Goal: Information Seeking & Learning: Understand process/instructions

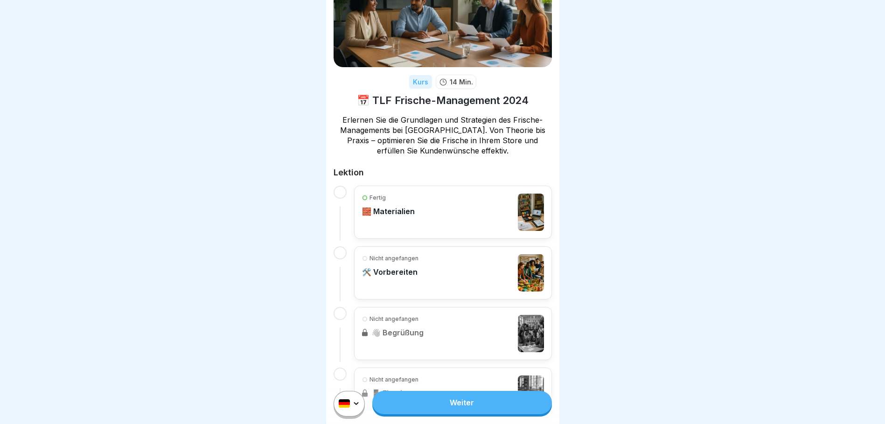
scroll to position [64, 0]
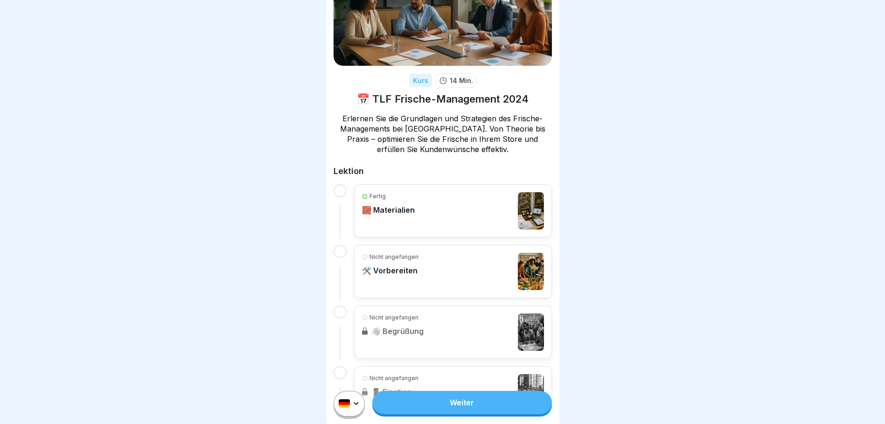
click at [419, 274] on div "Nicht angefangen 🛠️ Vorbereiten" at bounding box center [453, 271] width 182 height 37
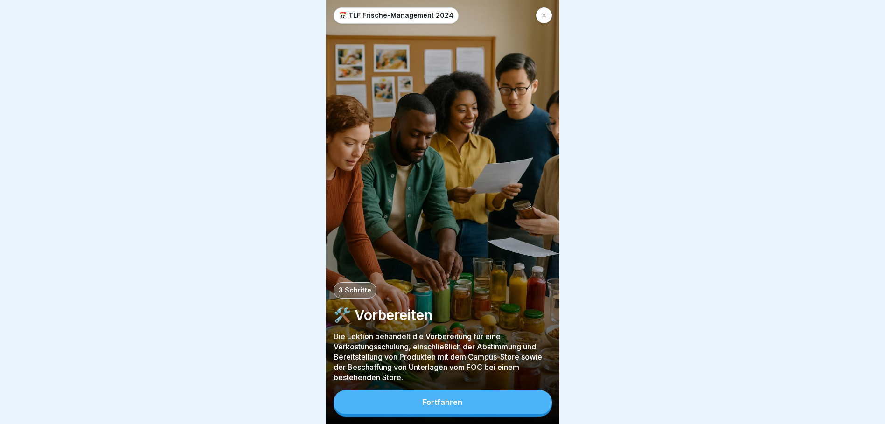
scroll to position [7, 0]
click at [463, 401] on button "Fortfahren" at bounding box center [442, 402] width 218 height 24
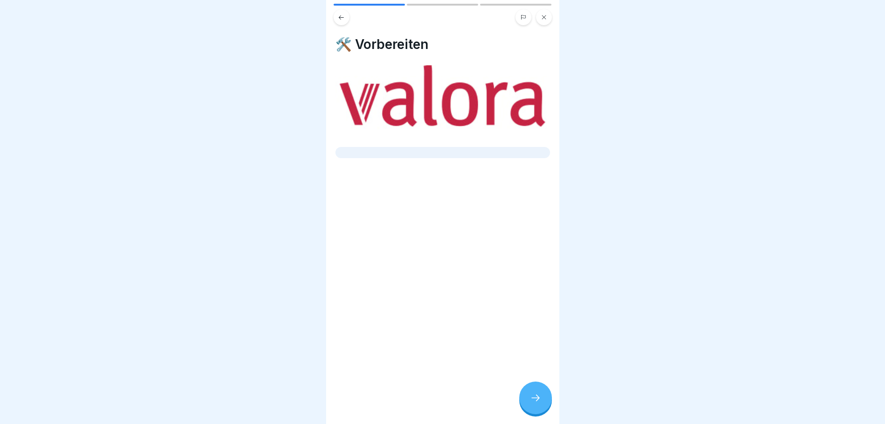
click at [545, 396] on div at bounding box center [535, 397] width 33 height 33
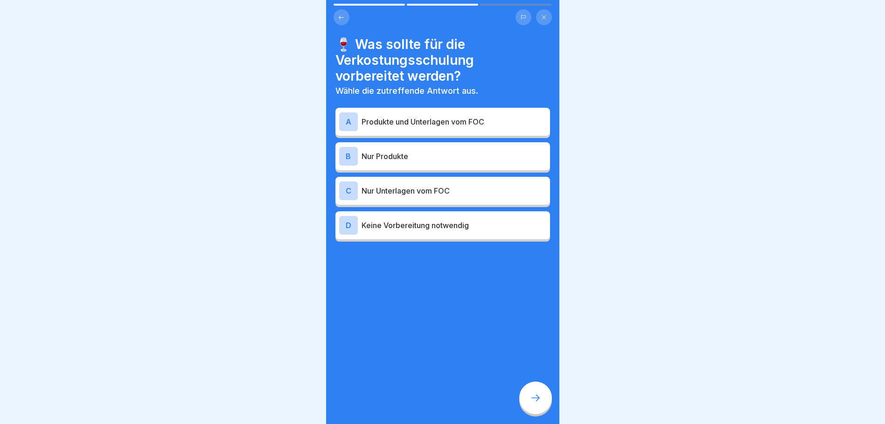
click at [396, 151] on p "Nur Produkte" at bounding box center [453, 156] width 185 height 11
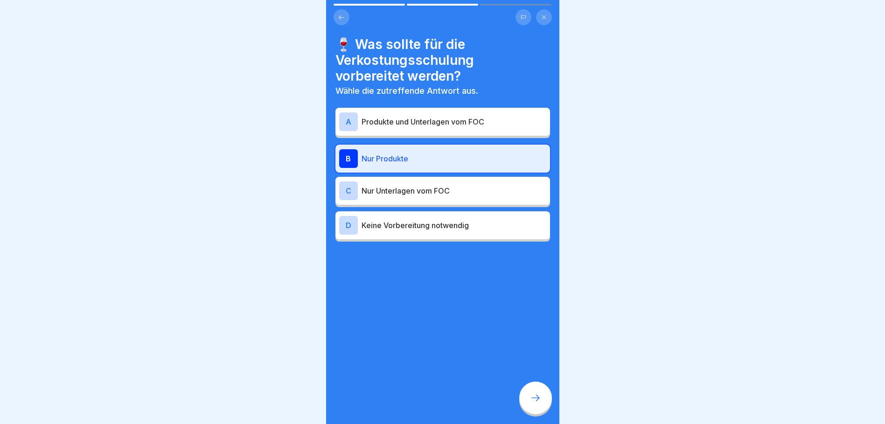
click at [531, 396] on icon at bounding box center [535, 397] width 11 height 11
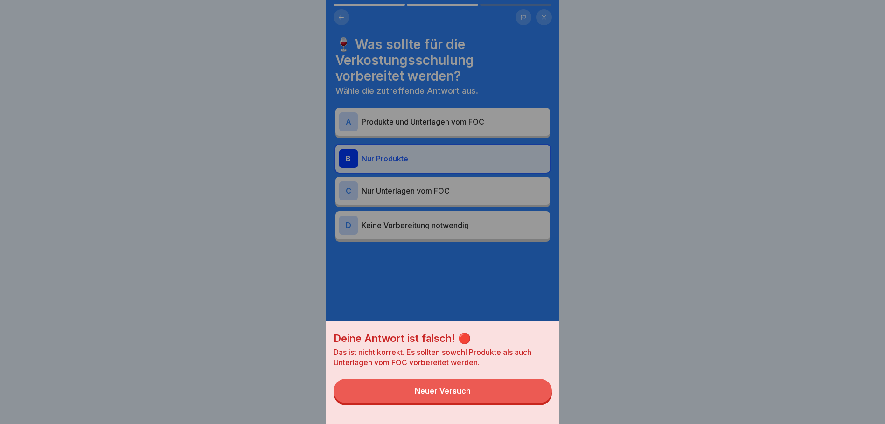
click at [476, 399] on button "Neuer Versuch" at bounding box center [442, 391] width 218 height 24
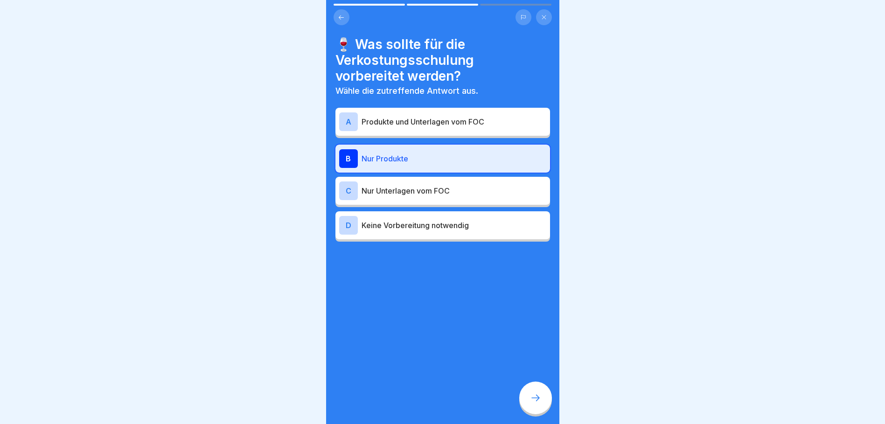
click at [471, 120] on p "Produkte und Unterlagen vom FOC" at bounding box center [453, 121] width 185 height 11
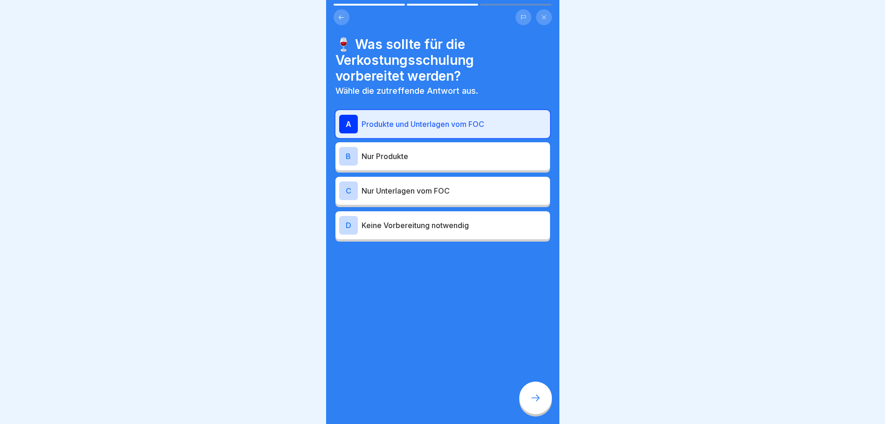
click at [530, 397] on icon at bounding box center [535, 397] width 11 height 11
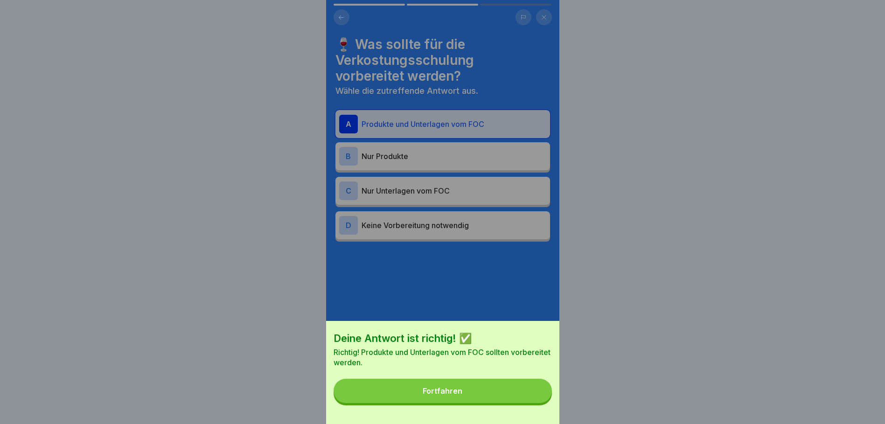
click at [455, 394] on div "Fortfahren" at bounding box center [442, 391] width 40 height 8
